Goal: Information Seeking & Learning: Learn about a topic

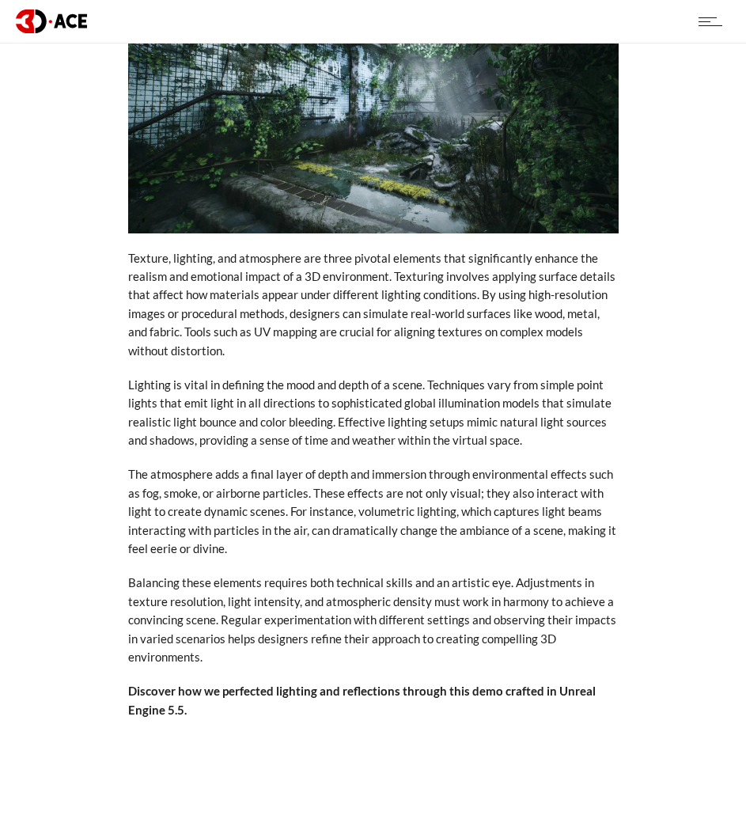
scroll to position [2611, 0]
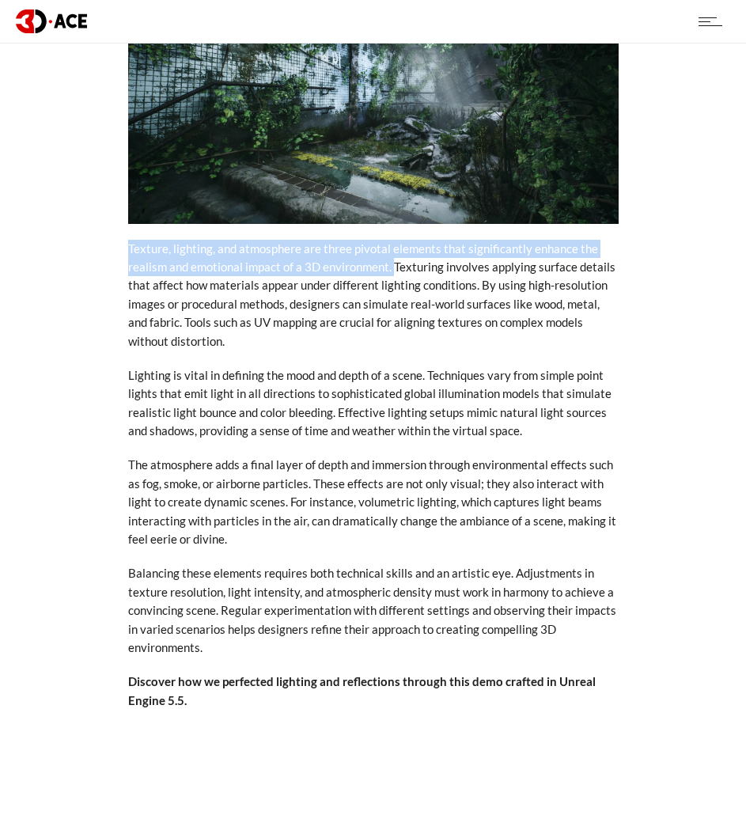
drag, startPoint x: 125, startPoint y: 210, endPoint x: 392, endPoint y: 227, distance: 267.2
copy p "Texture, lighting, and atmosphere are three pivotal elements that significantly…"
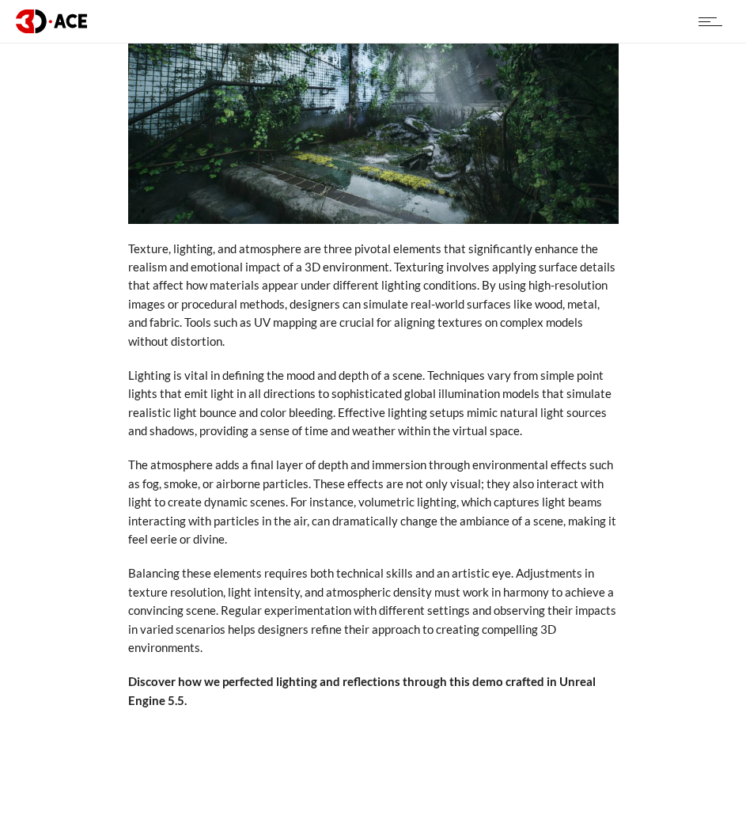
click at [241, 264] on p "Texture, lighting, and atmosphere are three pivotal elements that significantly…" at bounding box center [373, 295] width 491 height 111
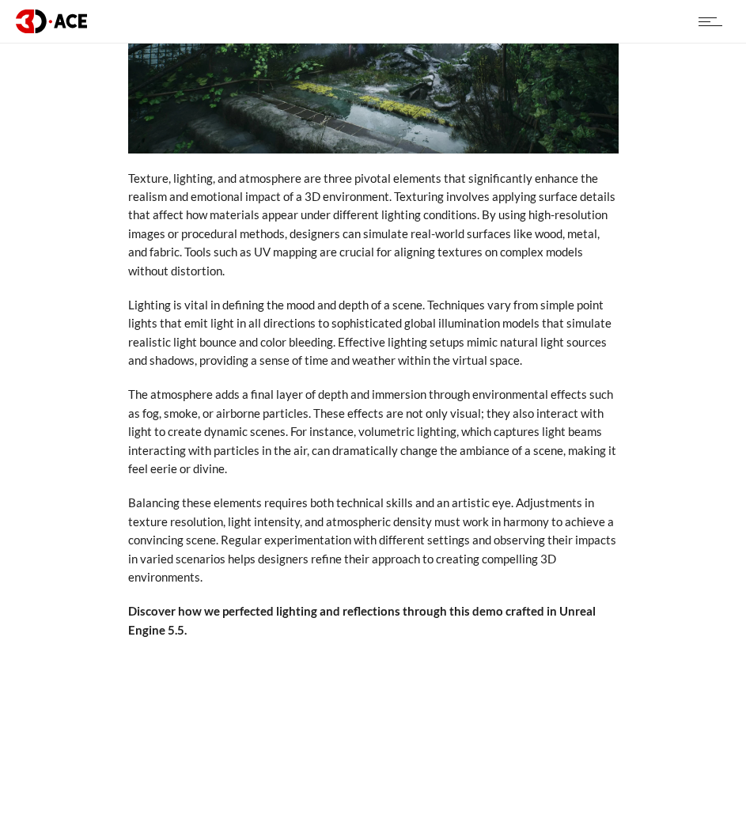
scroll to position [2690, 0]
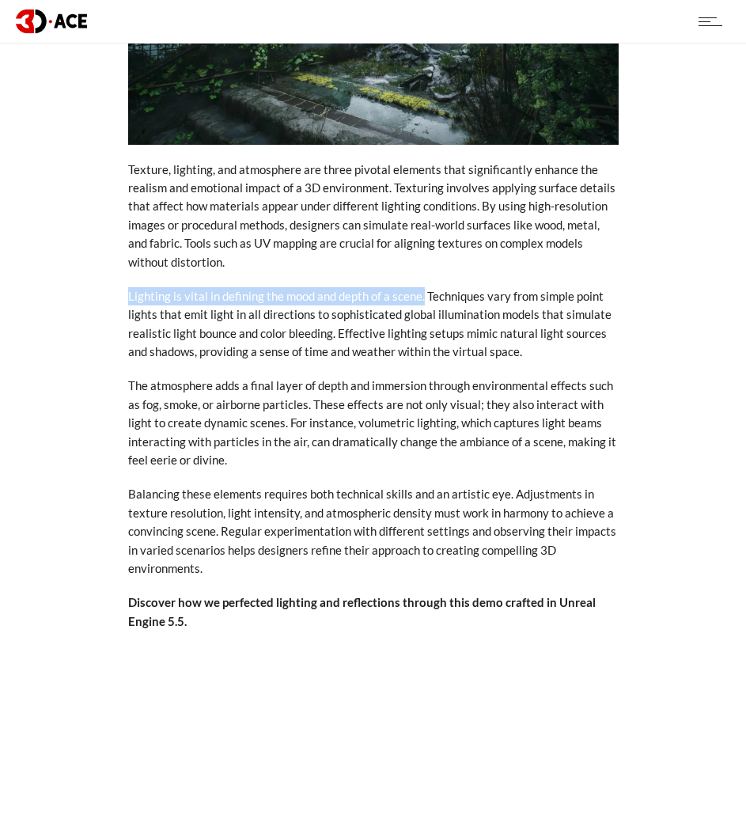
drag, startPoint x: 126, startPoint y: 260, endPoint x: 423, endPoint y: 258, distance: 297.5
copy p "Lighting is vital in defining the mood and depth of a scene."
click at [214, 377] on p "The atmosphere adds a final layer of depth and immersion through environmental …" at bounding box center [373, 423] width 491 height 93
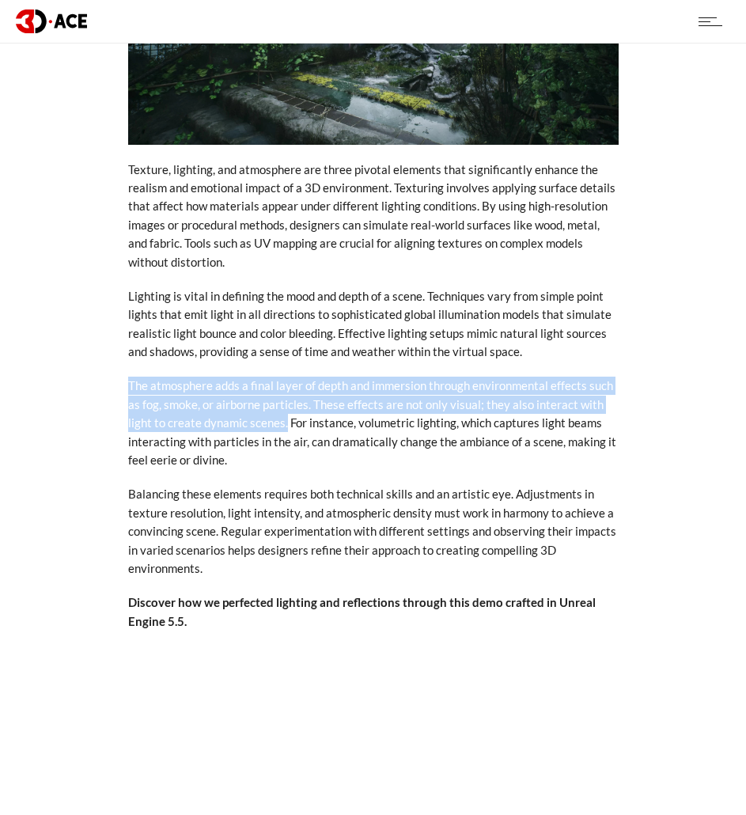
drag, startPoint x: 127, startPoint y: 347, endPoint x: 286, endPoint y: 385, distance: 164.3
click at [299, 377] on p "The atmosphere adds a final layer of depth and immersion through environmental …" at bounding box center [373, 423] width 491 height 93
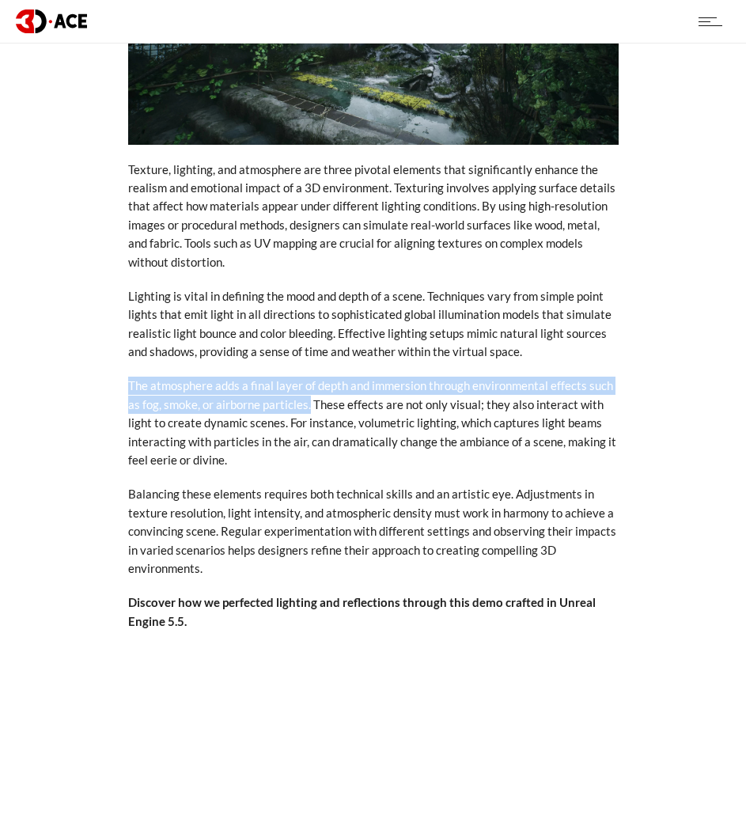
drag, startPoint x: 309, startPoint y: 366, endPoint x: 109, endPoint y: 341, distance: 201.8
copy p "The atmosphere adds a final layer of depth and immersion through environmental …"
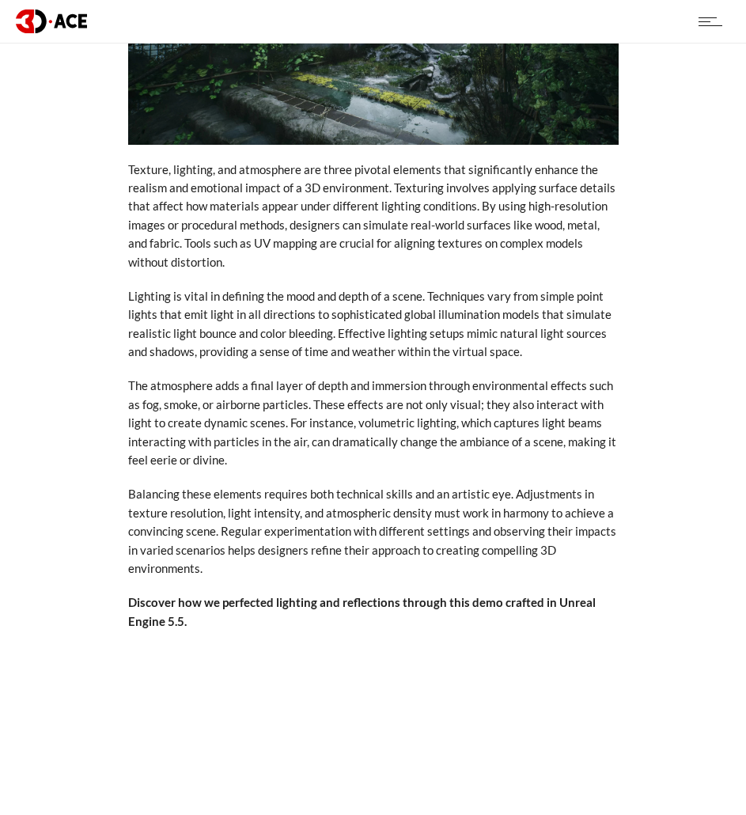
click at [295, 485] on p "Balancing these elements requires both technical skills and an artistic eye. Ad…" at bounding box center [373, 531] width 491 height 93
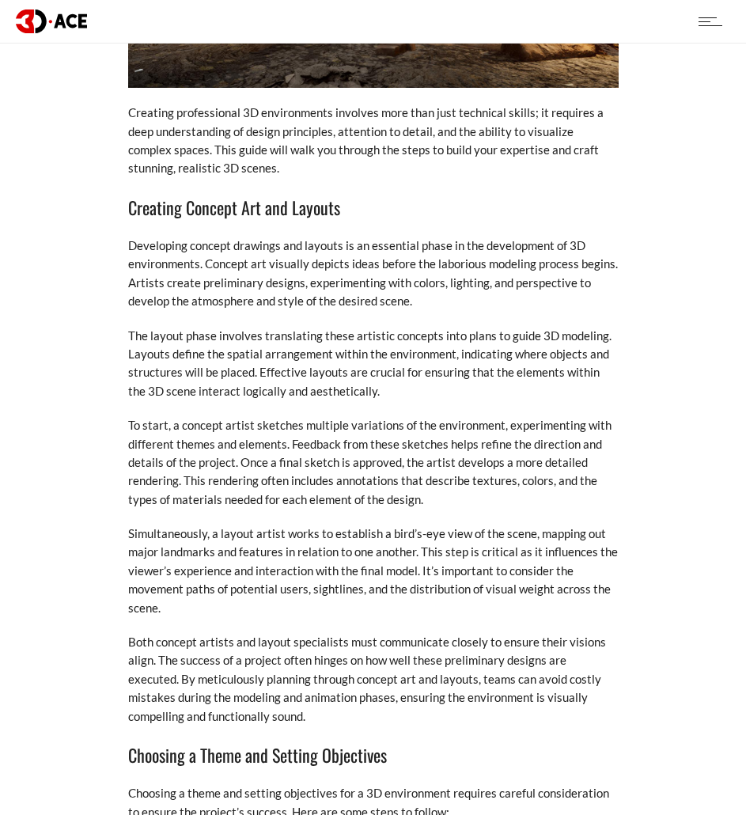
scroll to position [4668, 0]
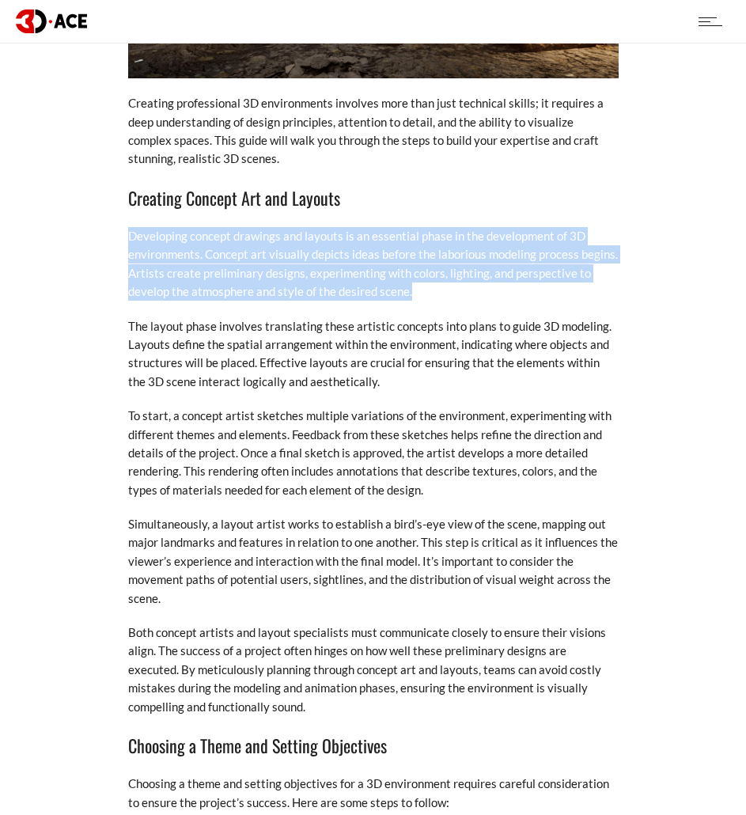
drag, startPoint x: 126, startPoint y: 175, endPoint x: 414, endPoint y: 234, distance: 294.1
copy p "Developing concept drawings and layouts is an essential phase in the developmen…"
